Goal: Check status: Check status

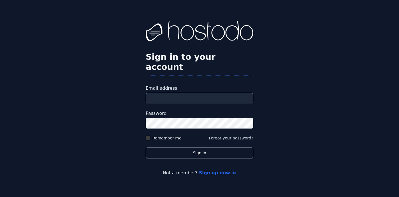
type input "**********"
click at [199, 148] on button "Sign in" at bounding box center [200, 153] width 108 height 11
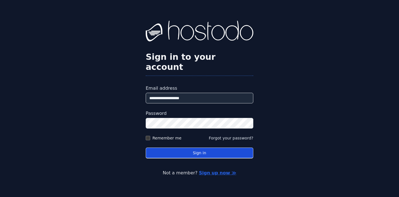
click at [168, 151] on button "Sign in" at bounding box center [200, 153] width 108 height 11
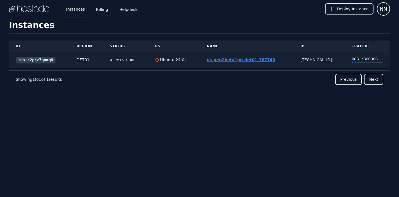
click at [217, 60] on link "us-gen2beta1gn-det01-787743" at bounding box center [241, 60] width 68 height 4
click at [226, 61] on link "us-gen2beta1gn-det01-787743" at bounding box center [241, 60] width 68 height 4
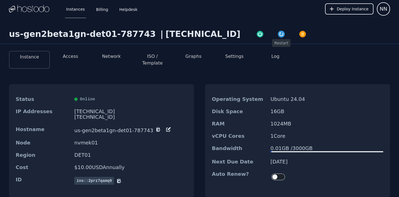
click at [277, 35] on img "button" at bounding box center [281, 34] width 8 height 8
